Goal: Task Accomplishment & Management: Complete application form

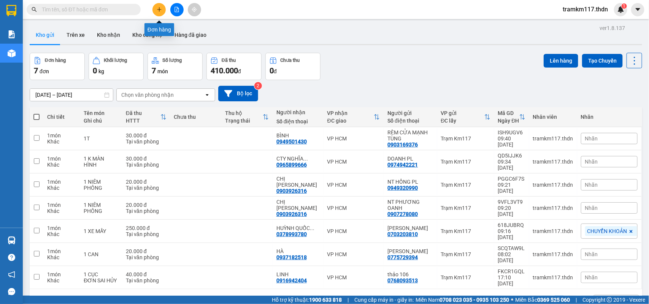
click at [158, 9] on icon "plus" at bounding box center [159, 9] width 5 height 5
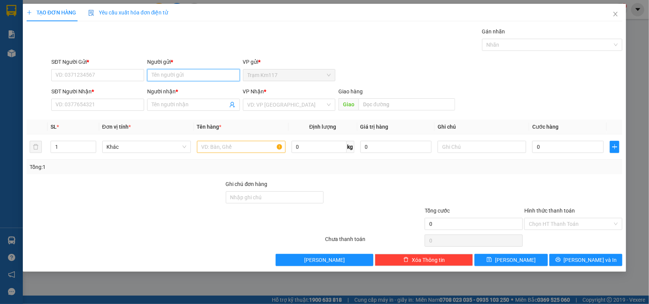
click at [189, 77] on input "Người gửi *" at bounding box center [193, 75] width 93 height 12
type input "[PERSON_NAME]"
click at [195, 90] on div "[PERSON_NAME] - 0393752663" at bounding box center [194, 91] width 84 height 8
type input "0393752663"
type input "[PERSON_NAME]"
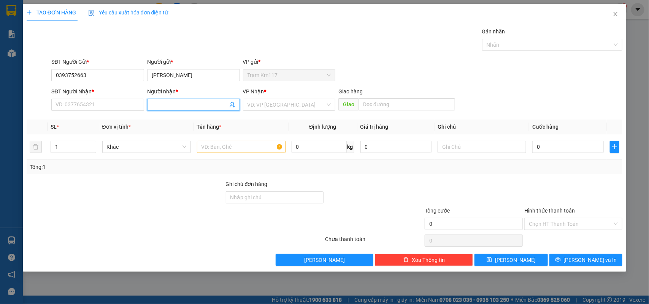
click at [229, 105] on icon "user-add" at bounding box center [232, 105] width 6 height 6
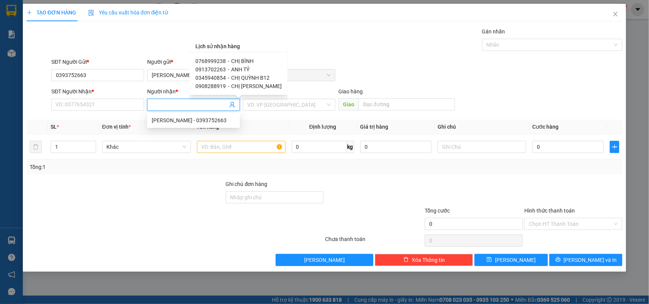
click at [218, 60] on span "0768999238" at bounding box center [210, 61] width 30 height 6
type input "0768999238"
type input "CHỊ BÌNH"
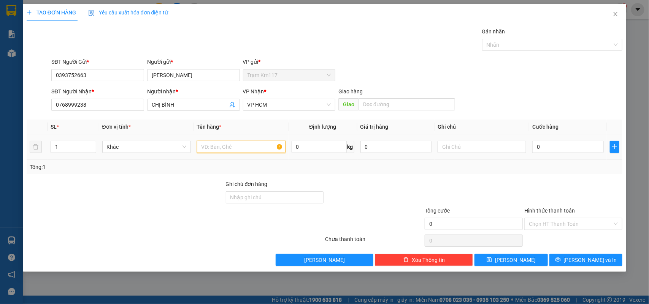
click at [221, 149] on input "text" at bounding box center [241, 147] width 89 height 12
type input "12TR 717"
click at [545, 148] on input "0" at bounding box center [567, 147] width 71 height 12
type input "2"
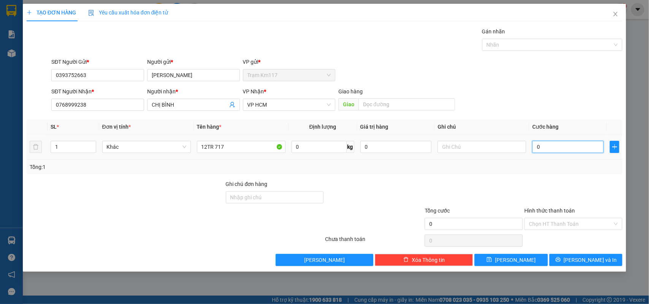
type input "2"
type input "20"
type input "200"
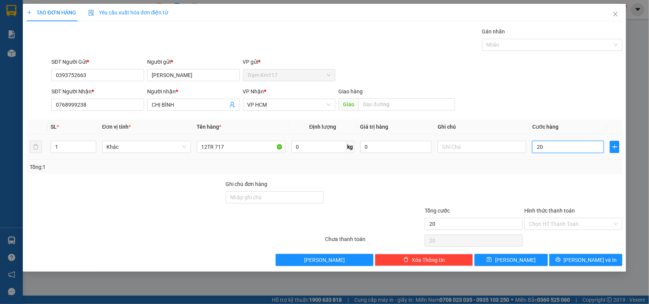
type input "200"
type input "2.000"
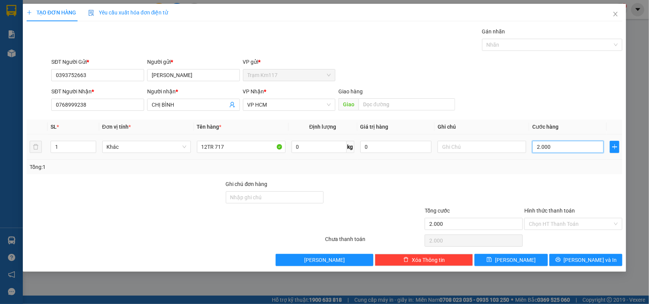
type input "20.000"
click at [581, 261] on span "[PERSON_NAME] và In" at bounding box center [589, 260] width 53 height 8
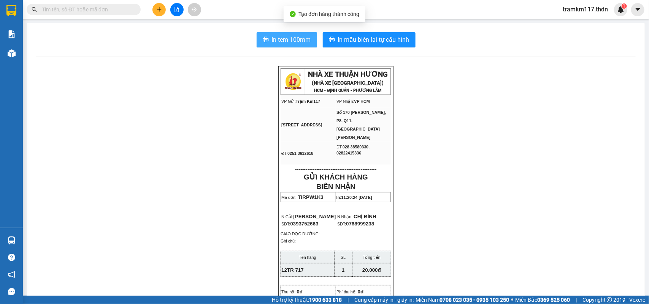
click at [288, 42] on span "In tem 100mm" at bounding box center [291, 39] width 39 height 9
click at [160, 8] on icon "plus" at bounding box center [159, 9] width 5 height 5
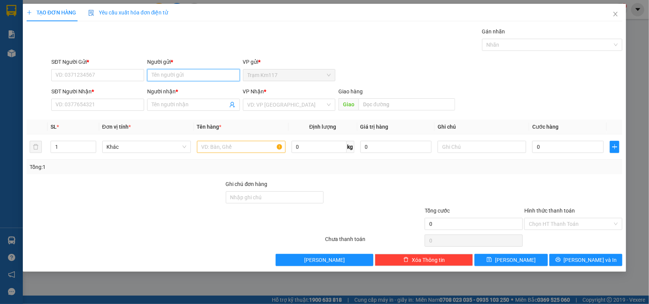
click at [188, 76] on input "Người gửi *" at bounding box center [193, 75] width 93 height 12
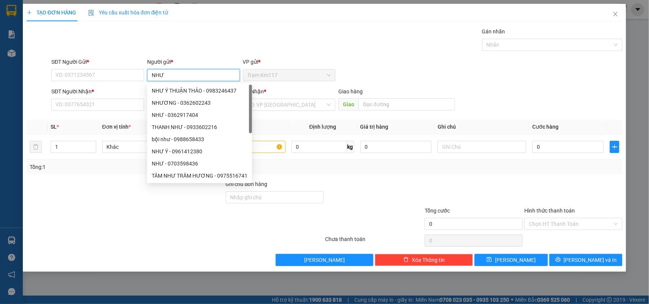
type input "NHƯ Ý"
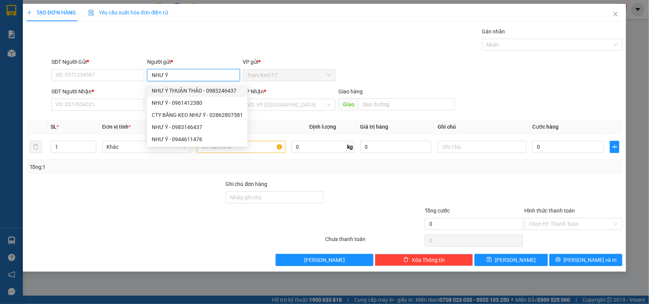
click at [188, 90] on div "NHƯ Ý THUẬN THẢO - 0983246437" at bounding box center [197, 91] width 91 height 8
type input "0983246437"
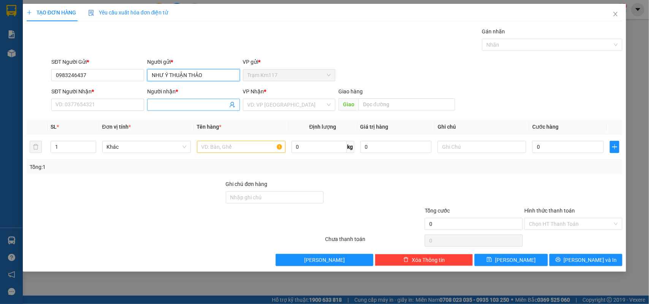
type input "NHƯ Ý THUẬN THẢO"
click at [234, 105] on icon "user-add" at bounding box center [232, 105] width 6 height 6
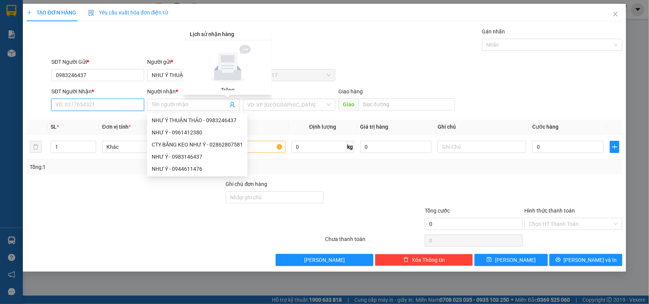
click at [120, 108] on input "SĐT Người Nhận *" at bounding box center [97, 105] width 93 height 12
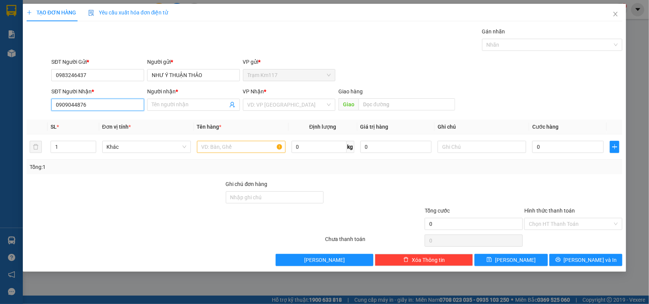
click at [107, 106] on input "0909044876" at bounding box center [97, 105] width 93 height 12
type input "0"
type input "0909044876"
click at [180, 104] on input "Người nhận *" at bounding box center [190, 105] width 76 height 8
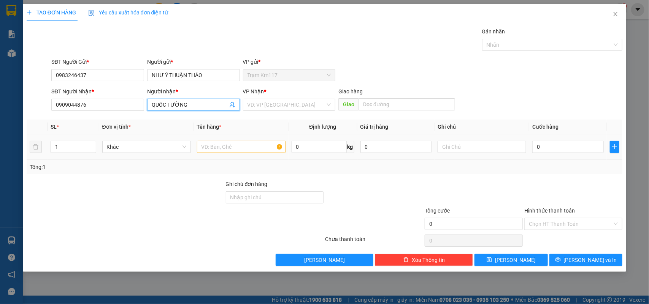
type input "QUÔC TƯỜNG"
click at [221, 149] on input "text" at bounding box center [241, 147] width 89 height 12
type input "1T"
click at [267, 102] on input "search" at bounding box center [286, 104] width 78 height 11
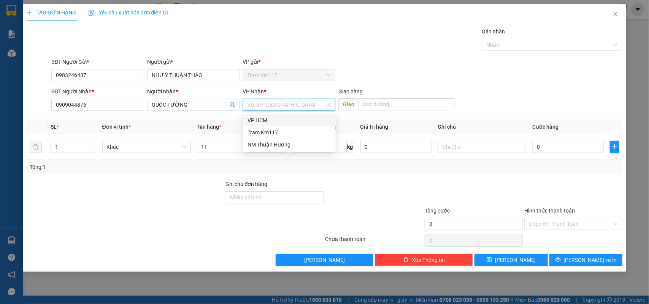
click at [262, 120] on div "VP HCM" at bounding box center [289, 120] width 84 height 8
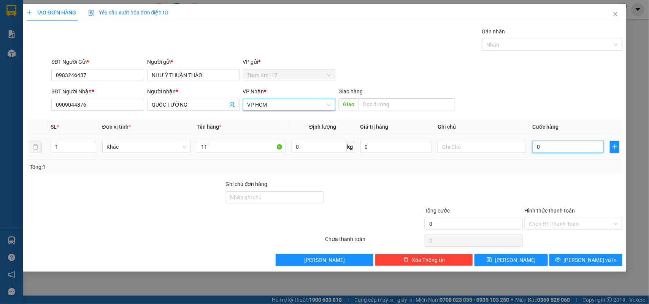
click at [547, 149] on input "0" at bounding box center [567, 147] width 71 height 12
type input "3"
type input "30"
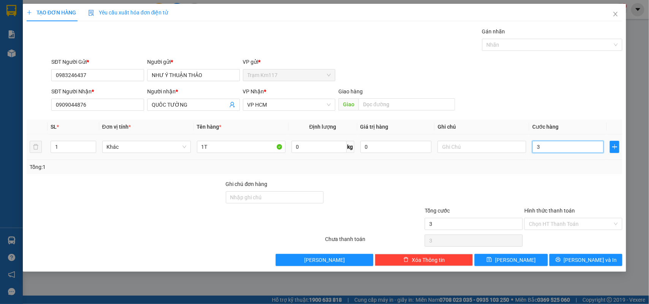
type input "30"
type input "300"
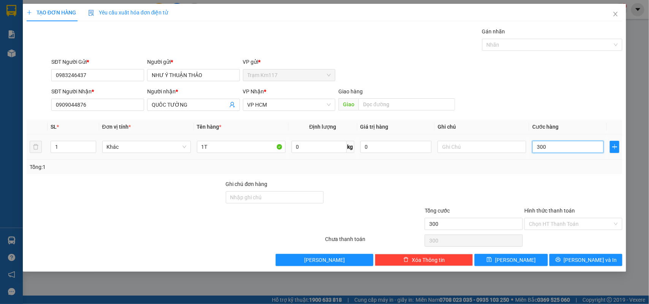
type input "3.000"
type input "30.000"
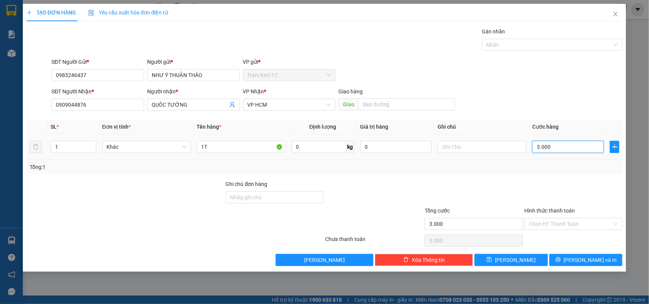
type input "30.000"
click at [513, 44] on div at bounding box center [548, 44] width 129 height 9
type input "30.000"
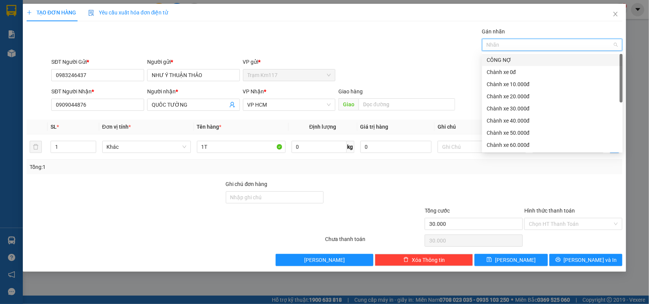
click at [501, 58] on div "CÔNG NỢ" at bounding box center [551, 60] width 131 height 8
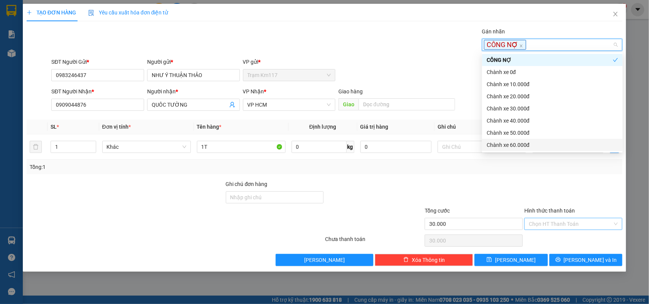
click at [557, 223] on input "Hình thức thanh toán" at bounding box center [570, 223] width 84 height 11
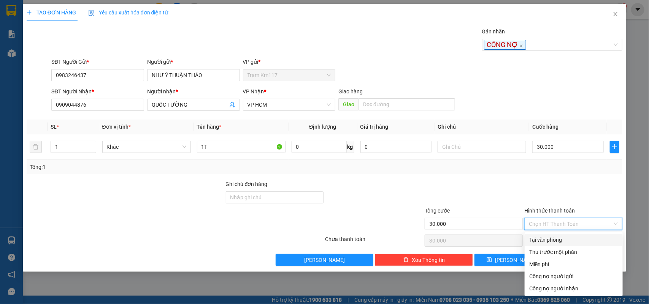
click at [551, 240] on div "Tại văn phòng" at bounding box center [573, 240] width 89 height 8
type input "0"
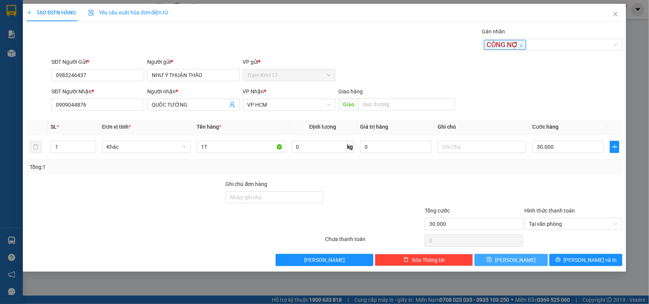
click at [517, 261] on span "[PERSON_NAME]" at bounding box center [515, 260] width 41 height 8
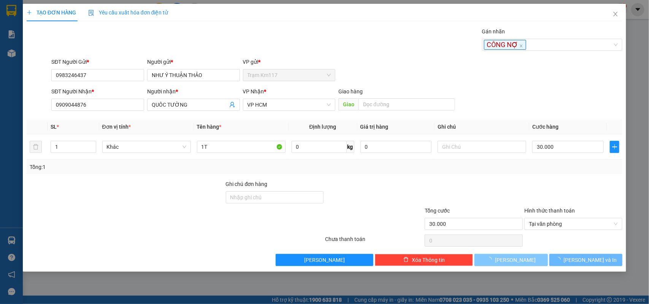
type input "0"
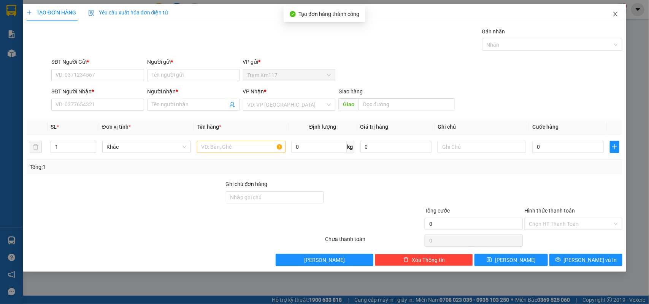
click at [615, 14] on icon "close" at bounding box center [615, 14] width 4 height 5
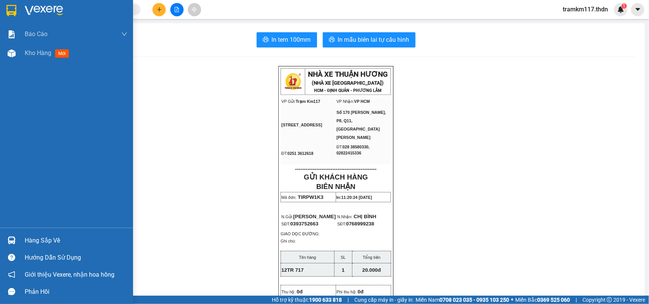
click at [11, 8] on img at bounding box center [11, 10] width 10 height 11
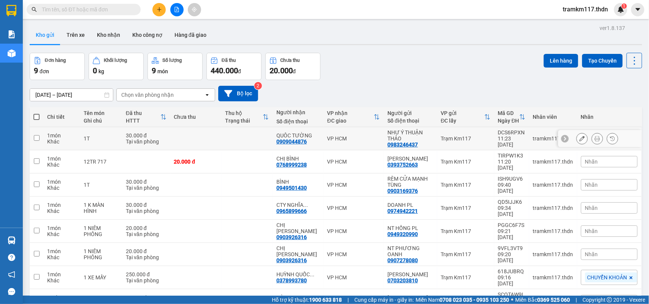
click at [400, 138] on div "NHƯ Ý THUẬN THẢO" at bounding box center [410, 136] width 46 height 12
checkbox input "true"
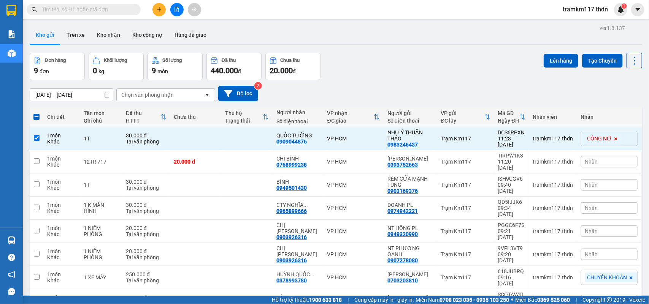
click at [35, 117] on span at bounding box center [36, 117] width 6 height 6
click at [36, 113] on input "checkbox" at bounding box center [36, 113] width 0 height 0
checkbox input "true"
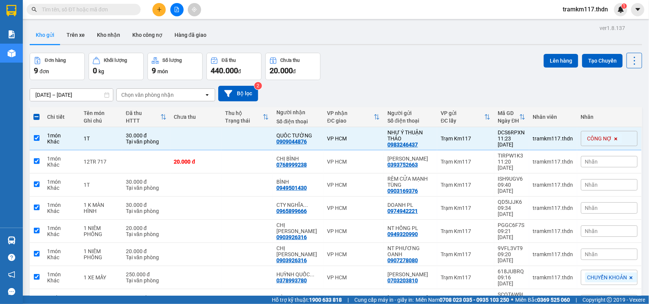
checkbox input "true"
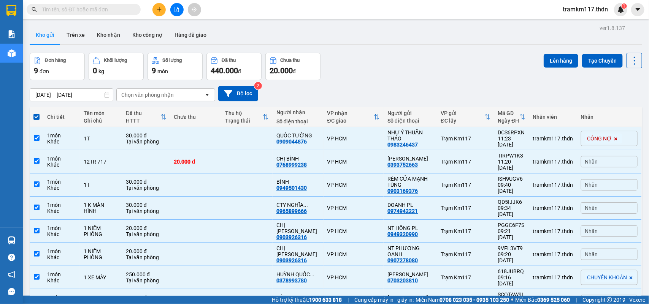
click at [36, 116] on span at bounding box center [36, 117] width 6 height 6
click at [36, 113] on input "checkbox" at bounding box center [36, 113] width 0 height 0
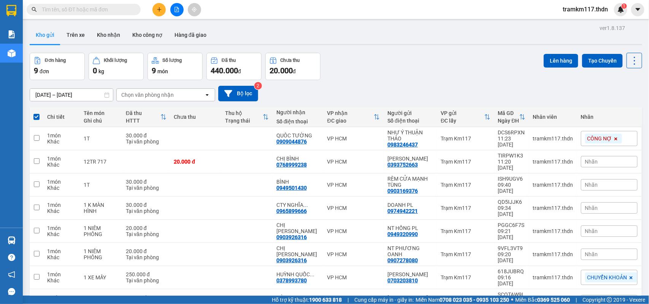
checkbox input "false"
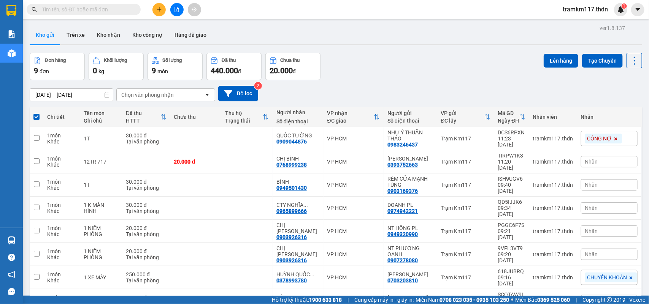
checkbox input "false"
click at [594, 138] on icon at bounding box center [596, 138] width 5 height 5
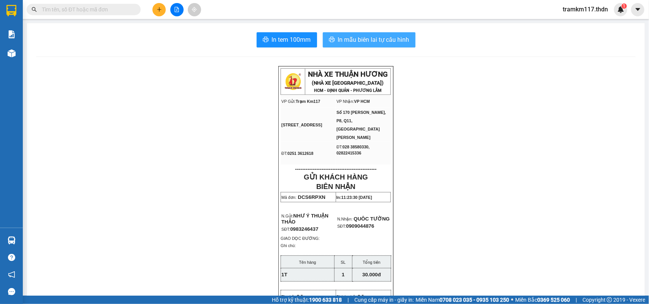
click at [350, 37] on span "In mẫu biên lai tự cấu hình" at bounding box center [373, 39] width 71 height 9
